Goal: Transaction & Acquisition: Subscribe to service/newsletter

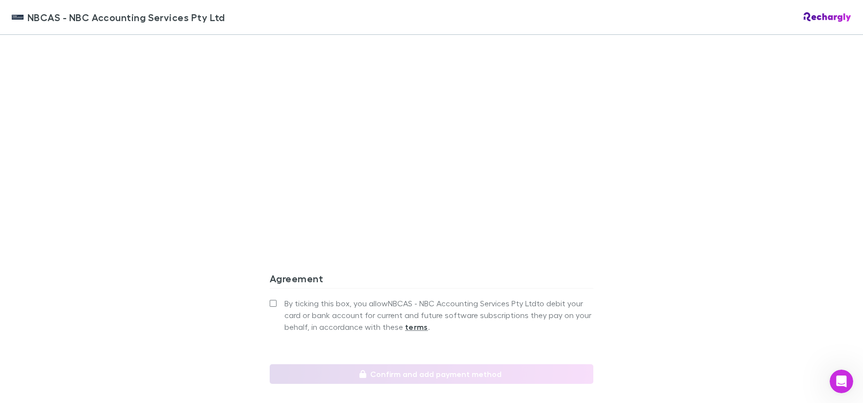
scroll to position [782, 0]
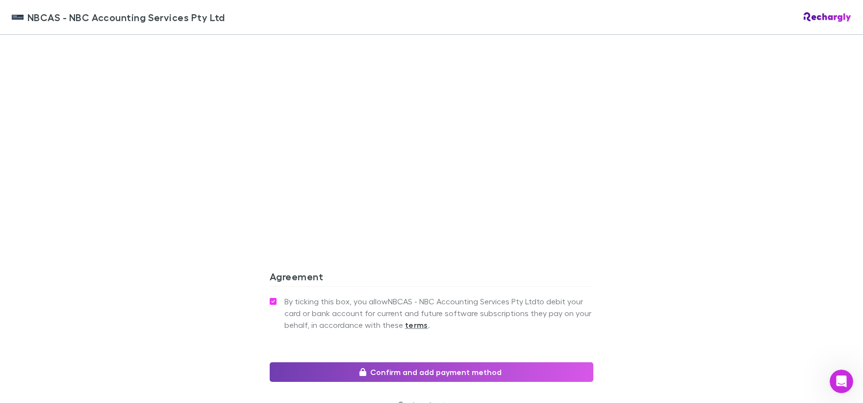
click at [333, 374] on button "Confirm and add payment method" at bounding box center [432, 372] width 324 height 20
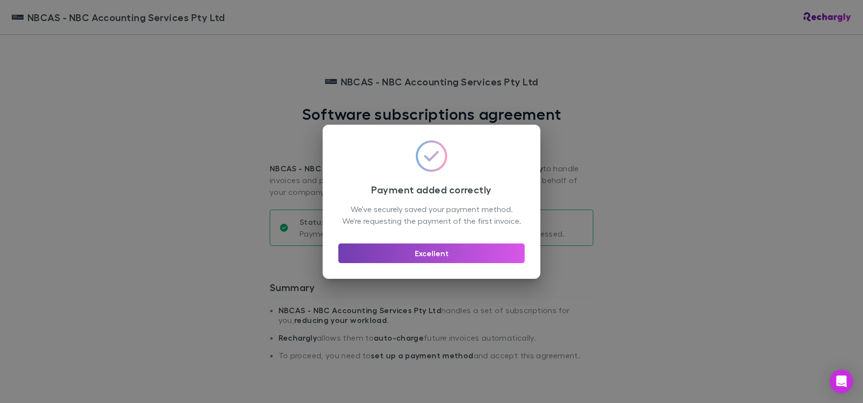
click at [436, 256] on button "Excellent" at bounding box center [431, 253] width 186 height 20
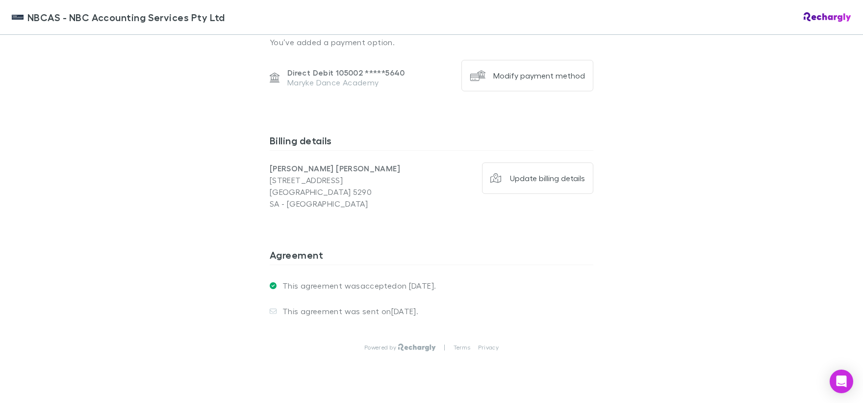
scroll to position [715, 0]
